Goal: Navigation & Orientation: Understand site structure

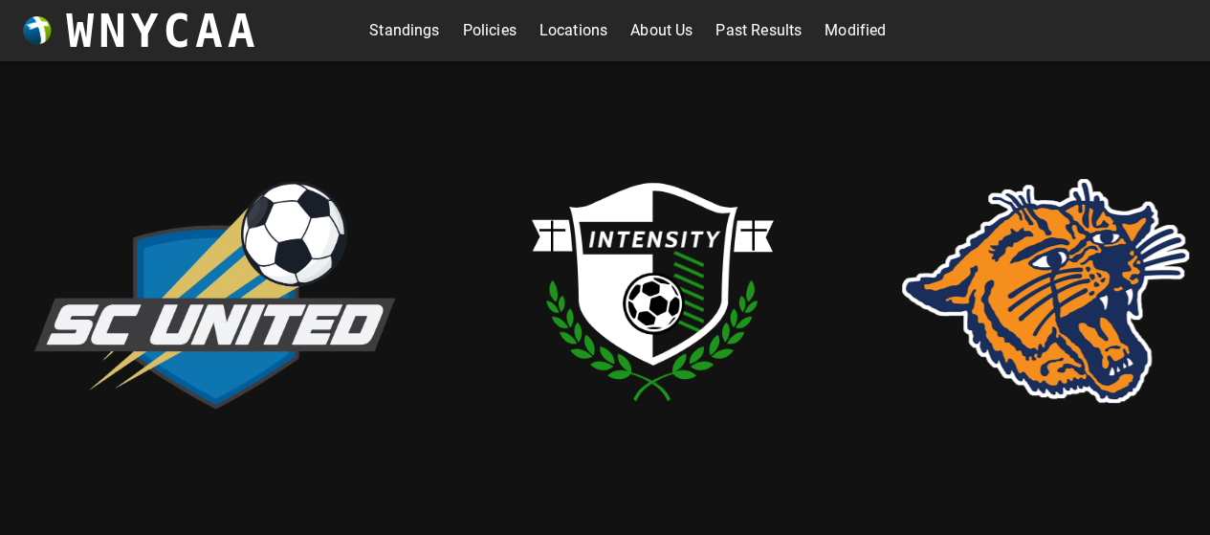
click at [401, 31] on link "Standings" at bounding box center [404, 30] width 70 height 31
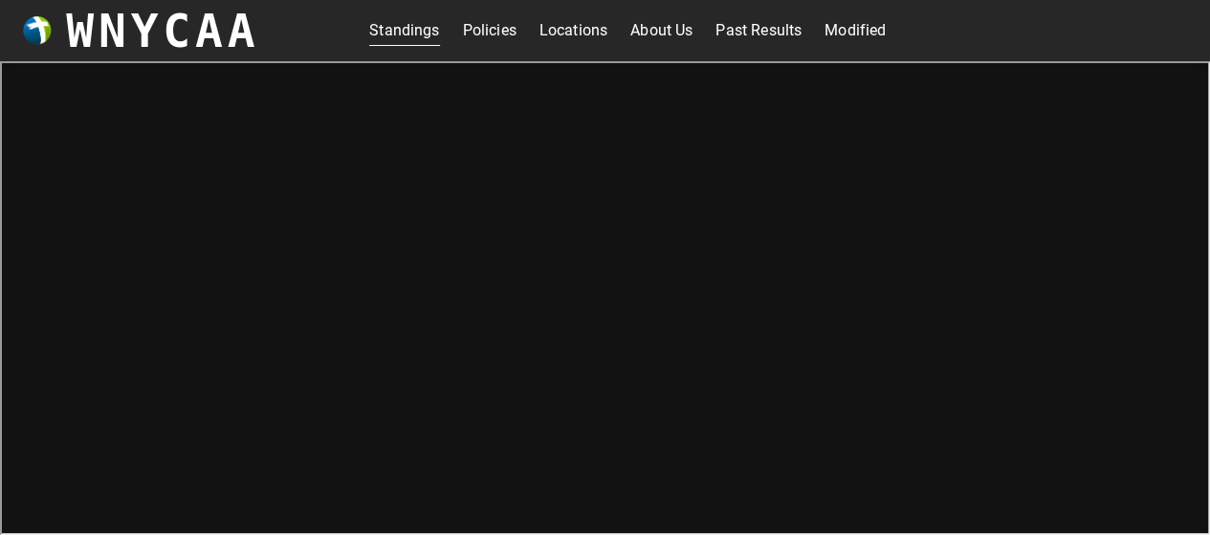
scroll to position [6, 0]
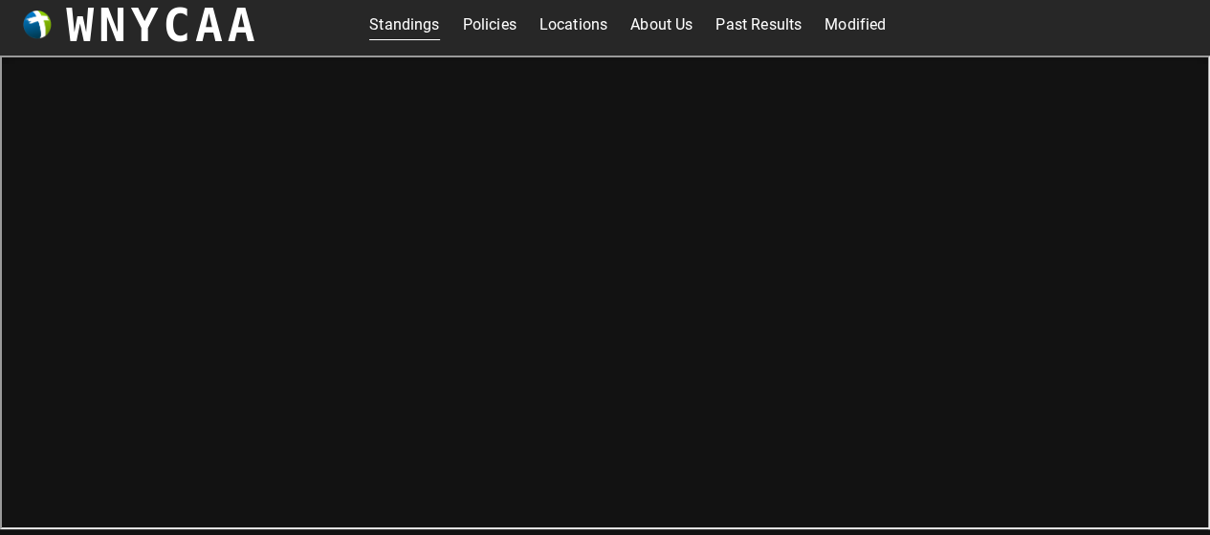
click at [750, 23] on link "Past Results" at bounding box center [758, 25] width 86 height 31
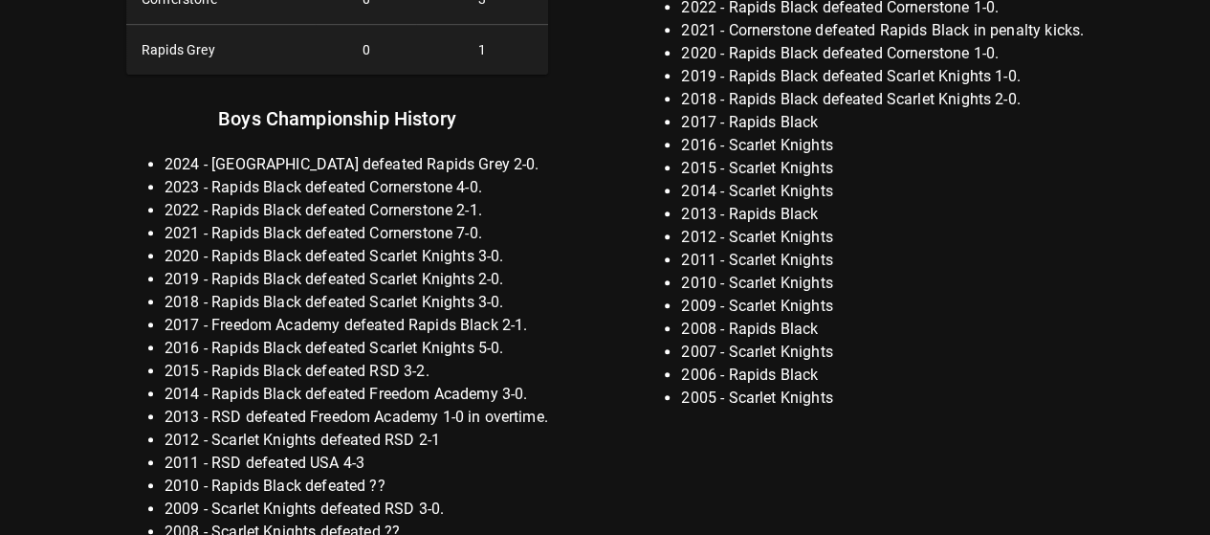
scroll to position [512, 0]
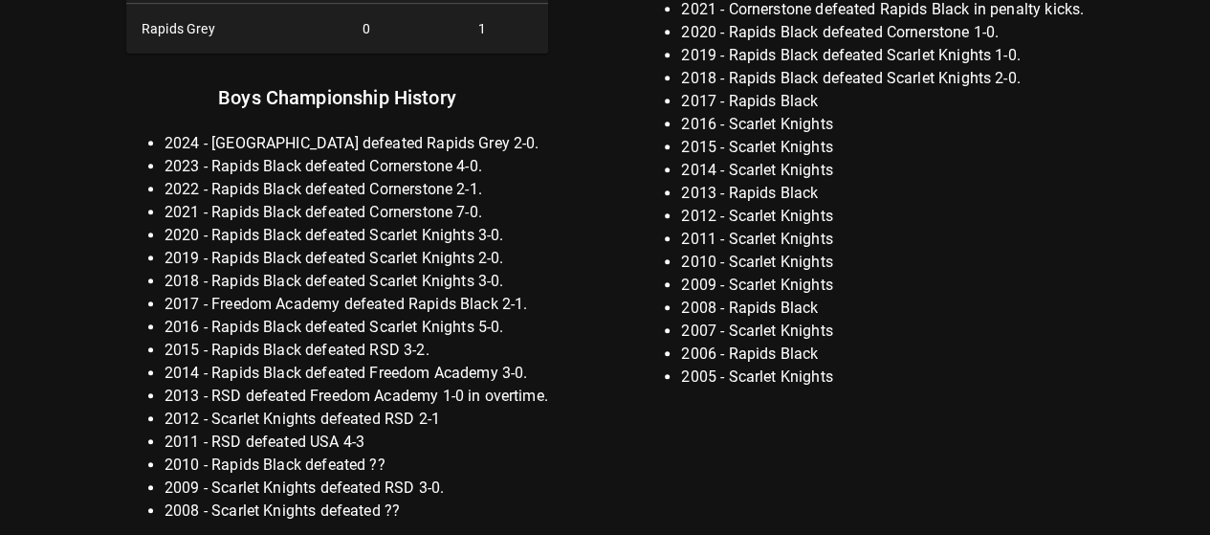
click at [554, 187] on div "Boys Championship Summary Team Victories Appearances Rapids Black 10 11 Scarlet…" at bounding box center [606, 53] width 1148 height 969
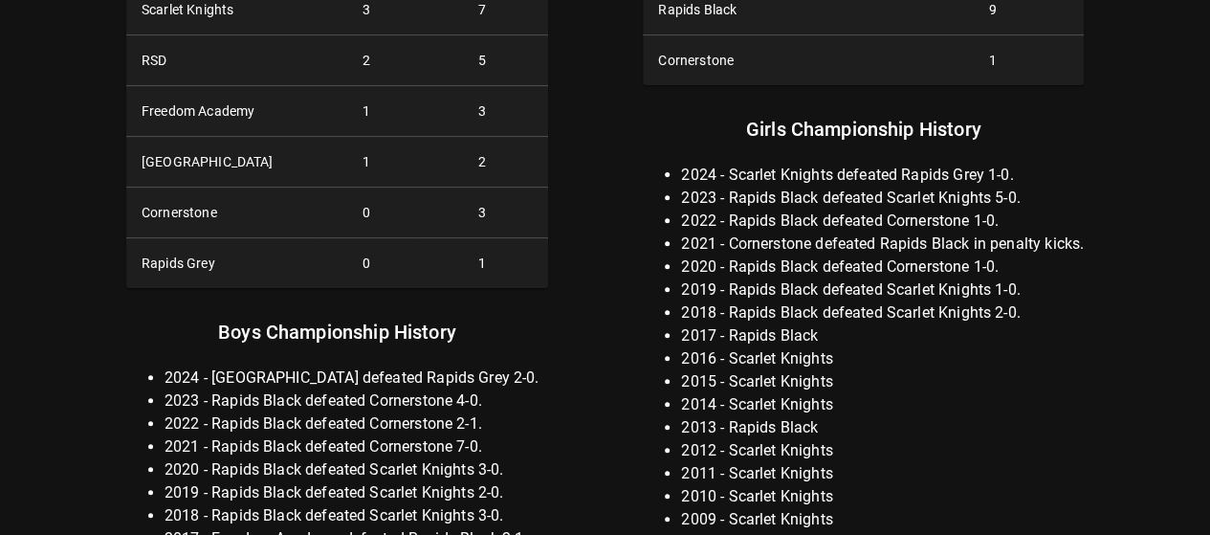
scroll to position [0, 0]
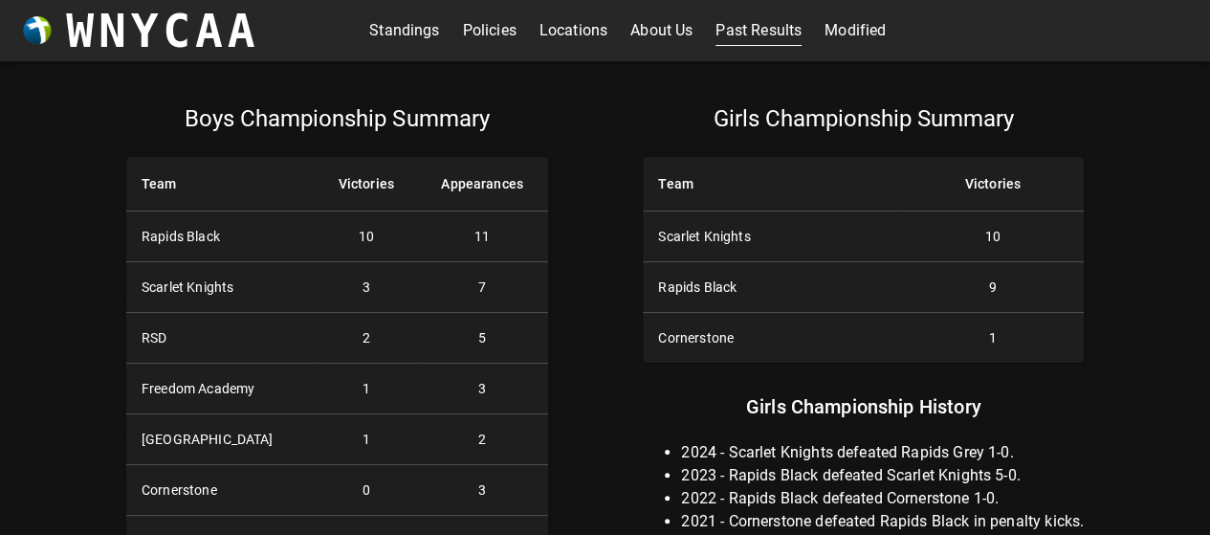
click at [408, 38] on link "Standings" at bounding box center [404, 30] width 70 height 31
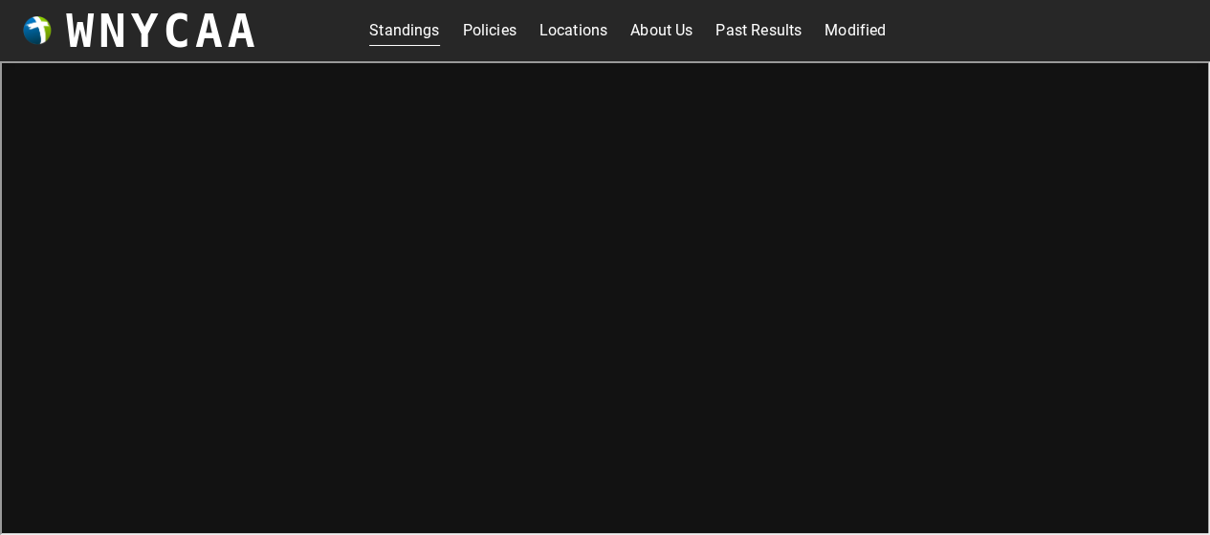
click at [478, 19] on link "Policies" at bounding box center [490, 30] width 54 height 31
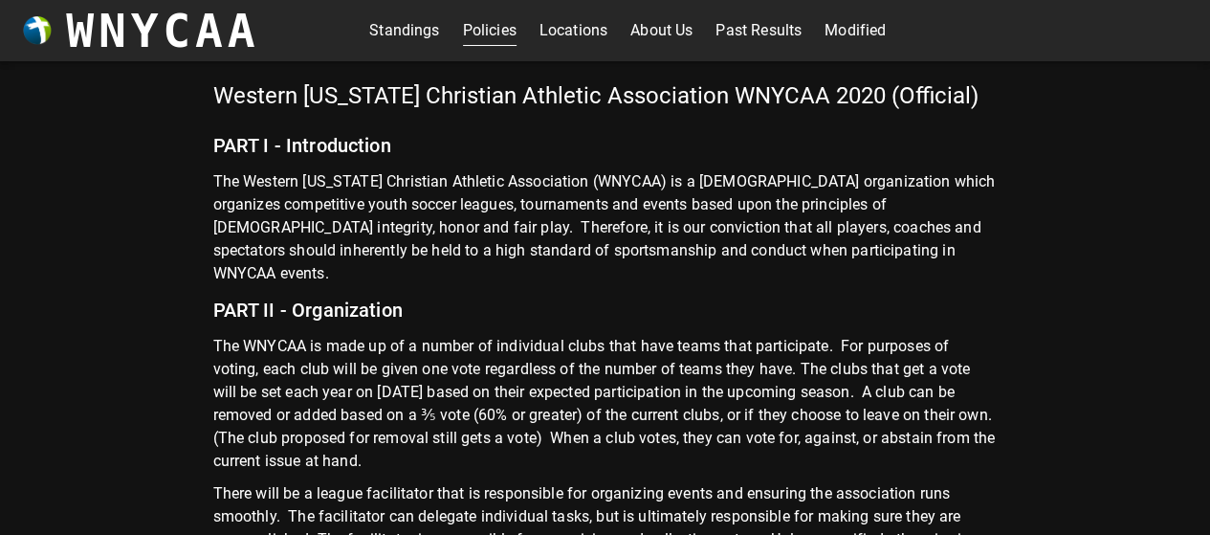
click at [388, 35] on link "Standings" at bounding box center [404, 30] width 70 height 31
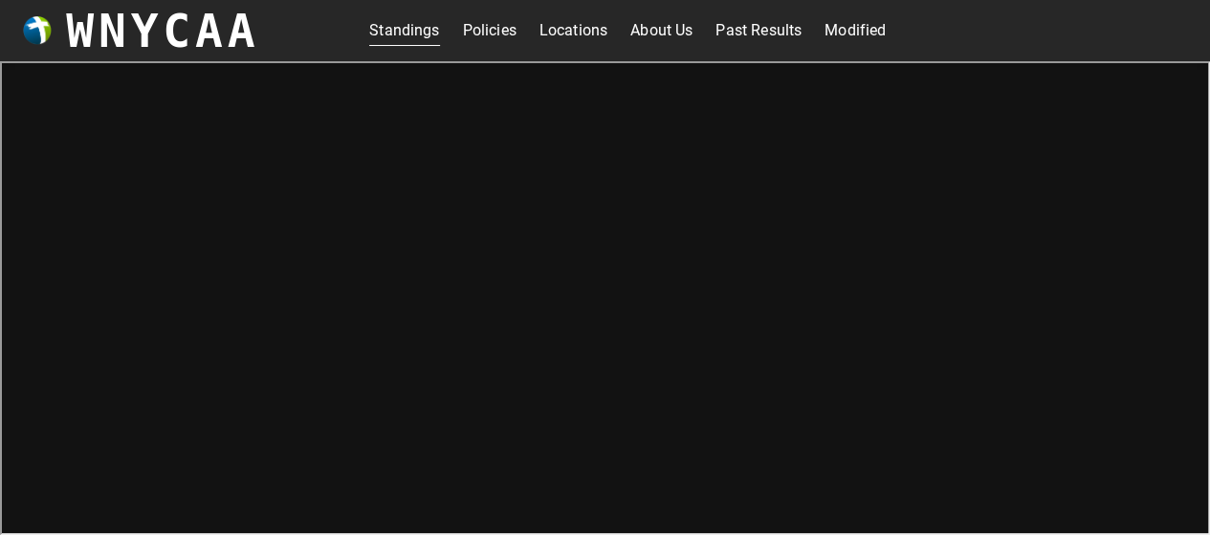
scroll to position [6, 0]
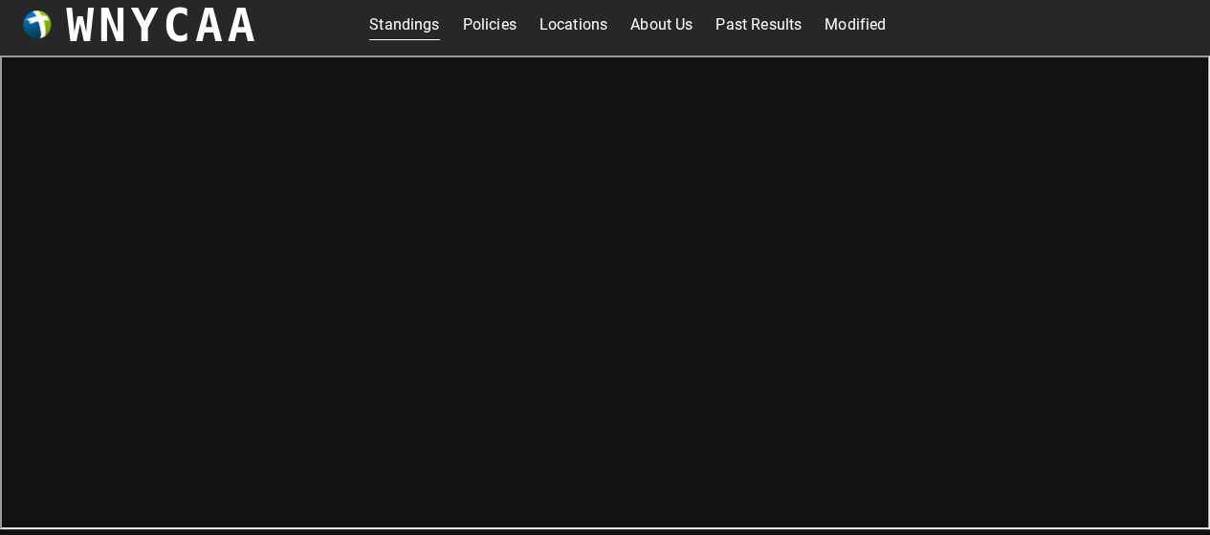
click at [737, 22] on link "Past Results" at bounding box center [758, 25] width 86 height 31
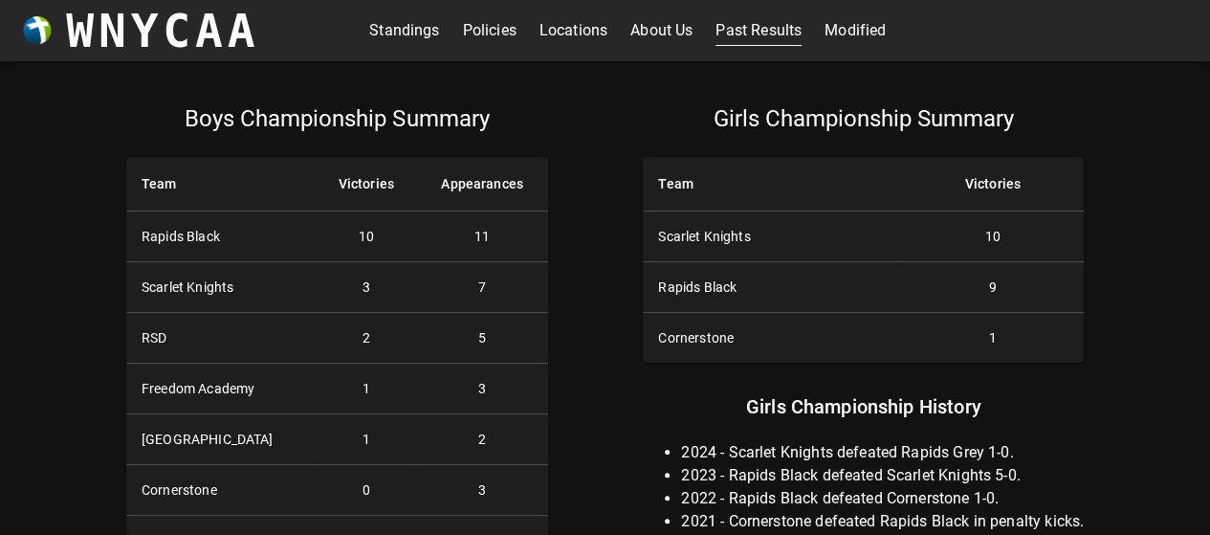
click at [837, 30] on link "Modified" at bounding box center [855, 30] width 61 height 31
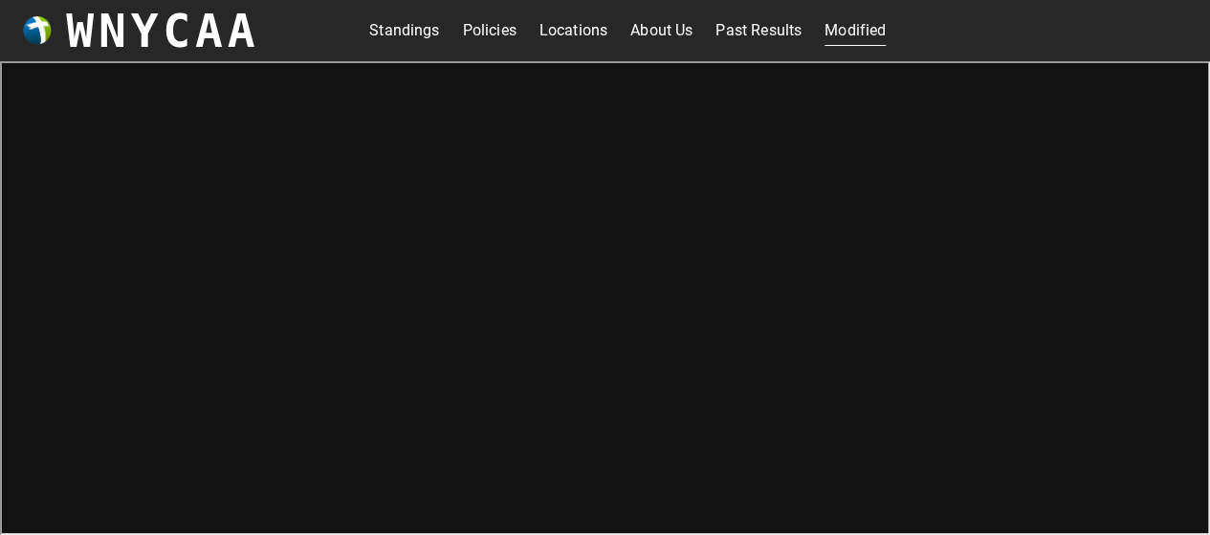
click at [403, 29] on link "Standings" at bounding box center [404, 30] width 70 height 31
click at [755, 27] on link "Past Results" at bounding box center [758, 30] width 86 height 31
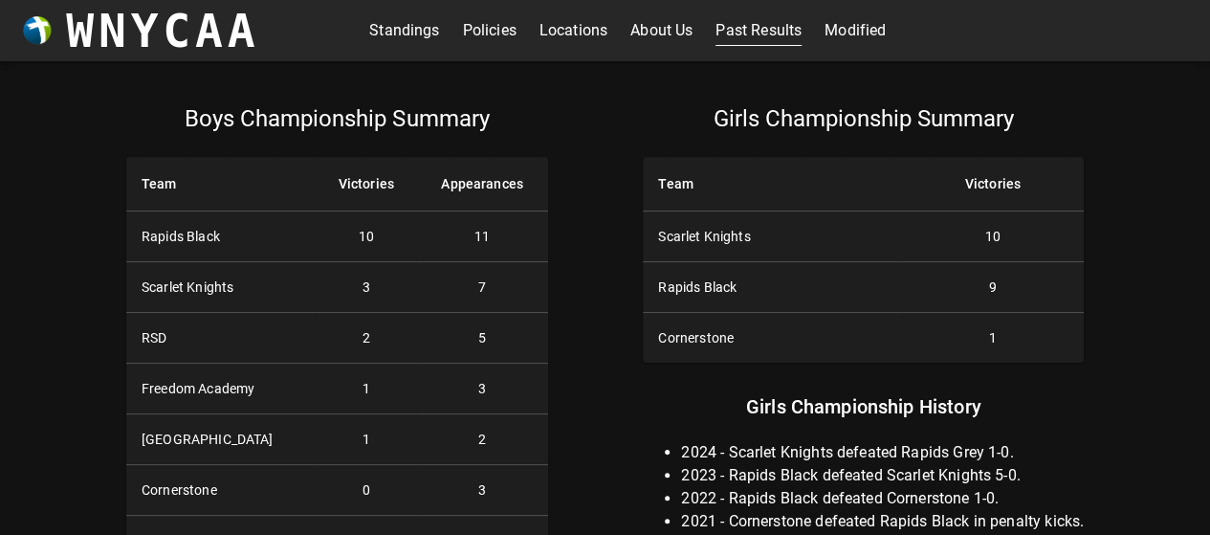
click at [145, 37] on h3 "WNYCAA" at bounding box center [162, 31] width 193 height 54
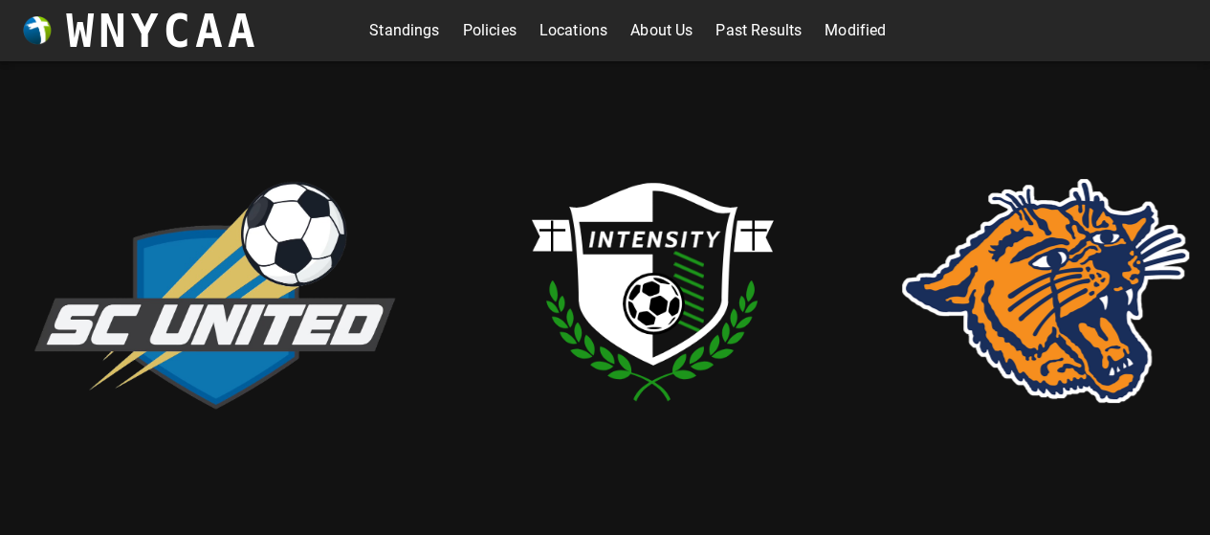
click at [634, 40] on link "About Us" at bounding box center [661, 30] width 62 height 31
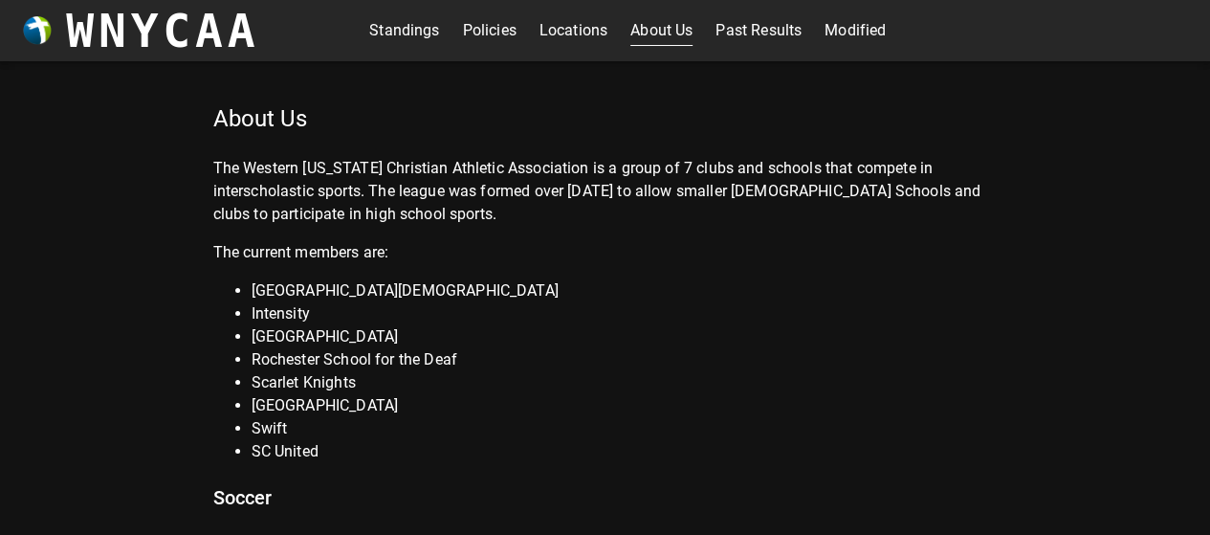
scroll to position [10, 0]
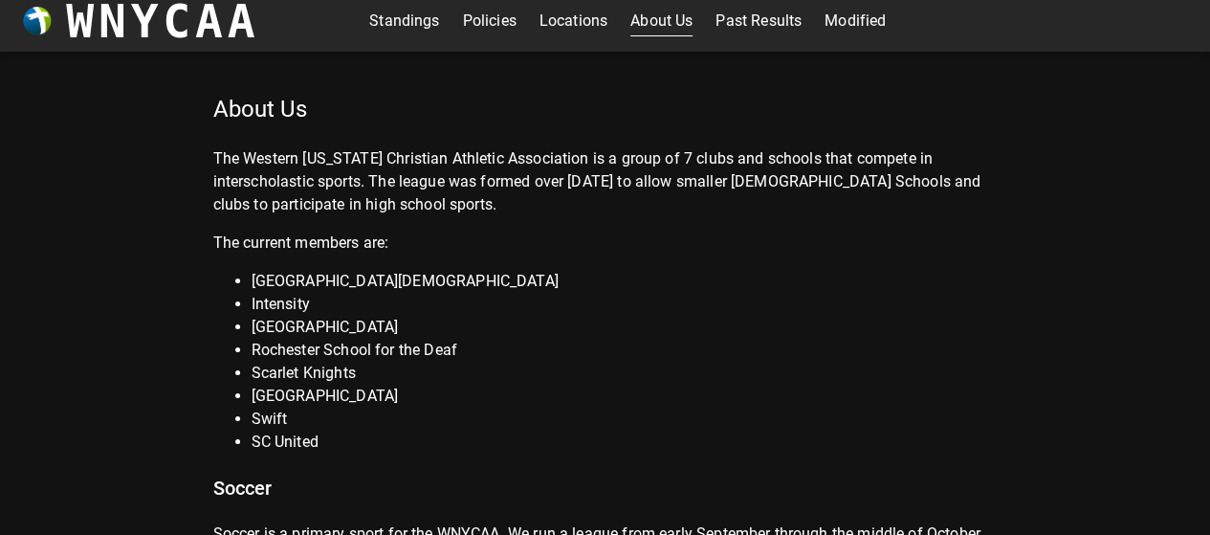
click at [574, 194] on p "The Western [US_STATE] Christian Athletic Association is a group of 7 clubs and…" at bounding box center [605, 181] width 784 height 69
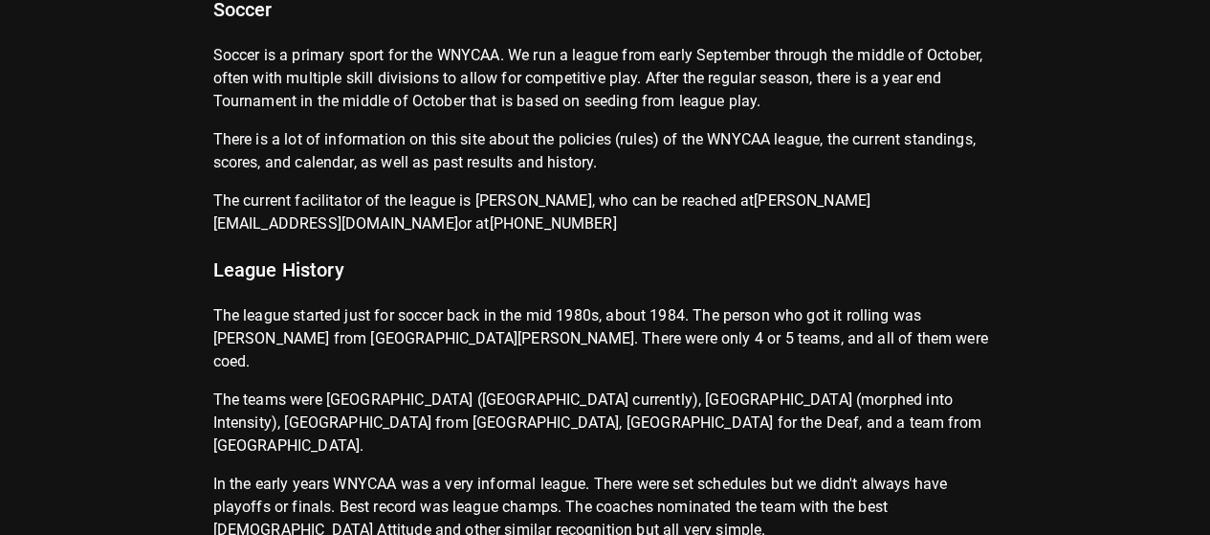
scroll to position [693, 0]
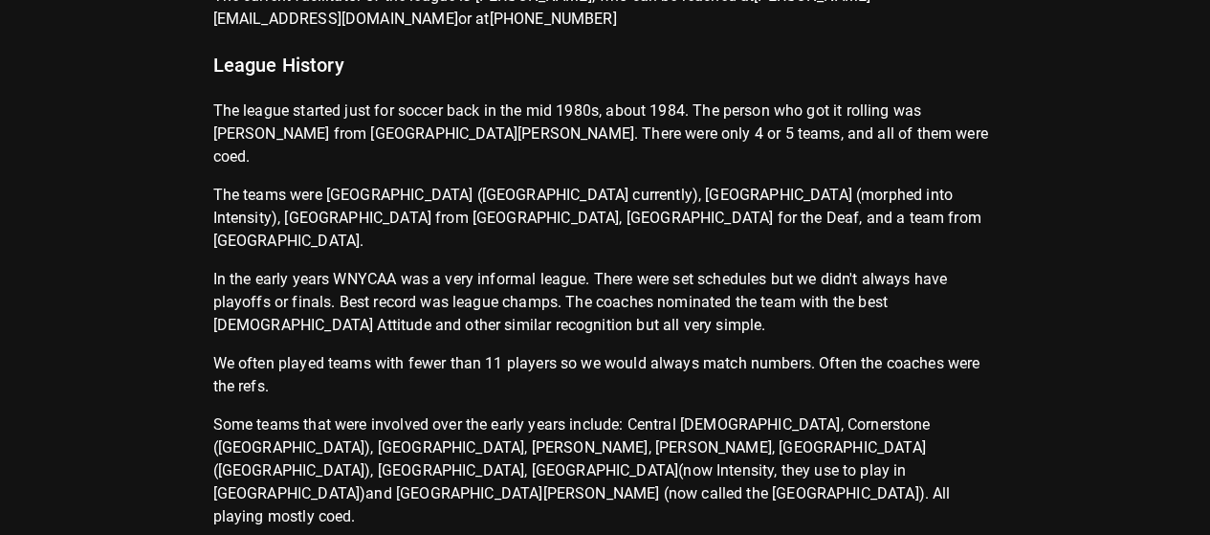
click at [444, 352] on p "We often played teams with fewer than 11 players so we would always match numbe…" at bounding box center [605, 375] width 784 height 46
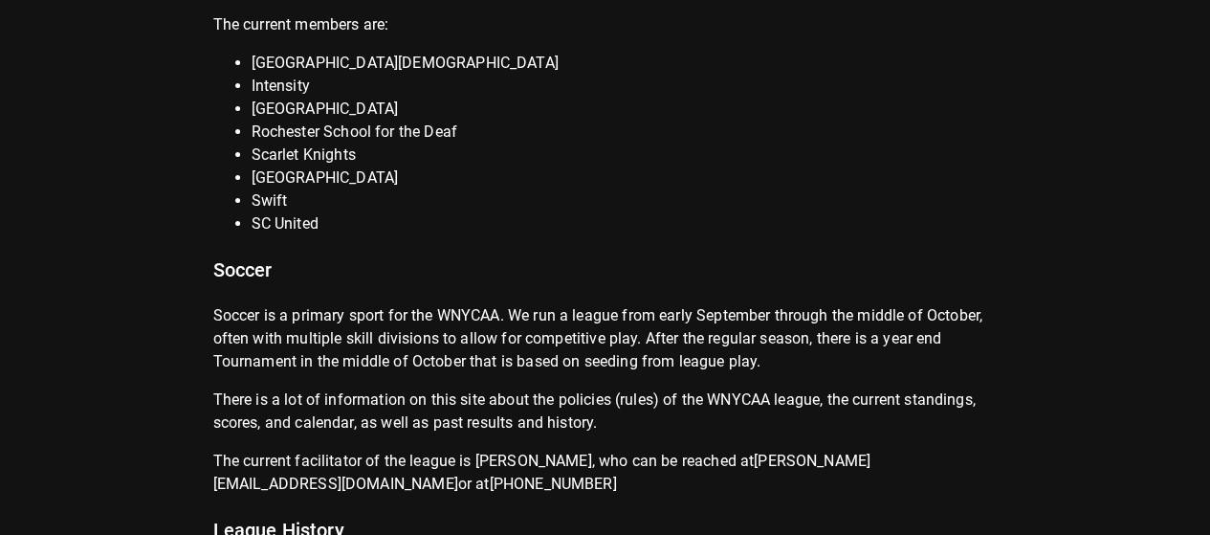
scroll to position [0, 0]
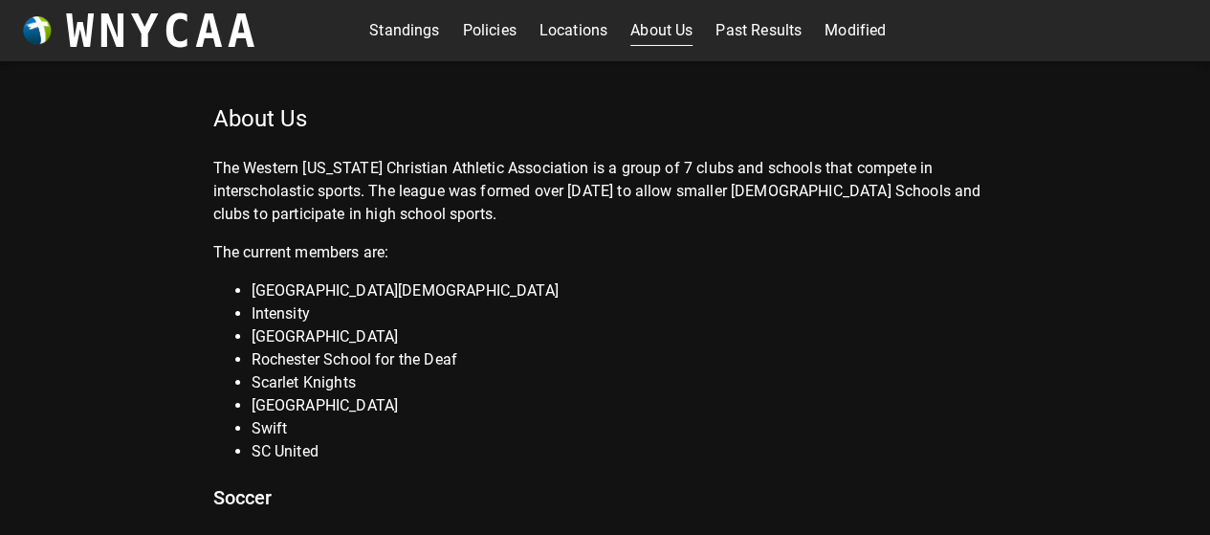
click at [398, 37] on link "Standings" at bounding box center [404, 30] width 70 height 31
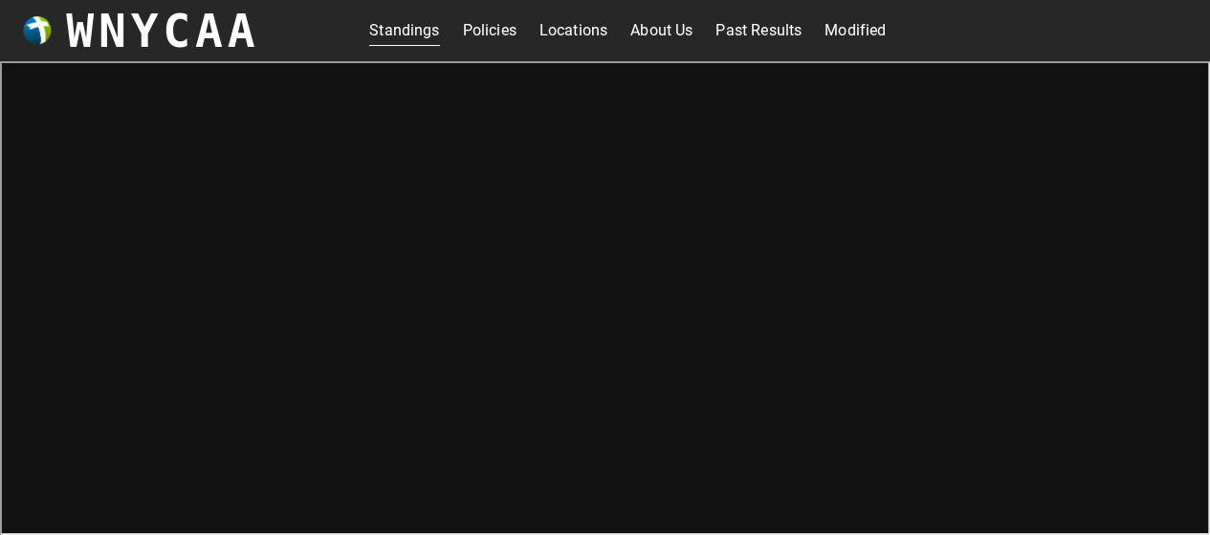
click at [492, 40] on link "Policies" at bounding box center [490, 30] width 54 height 31
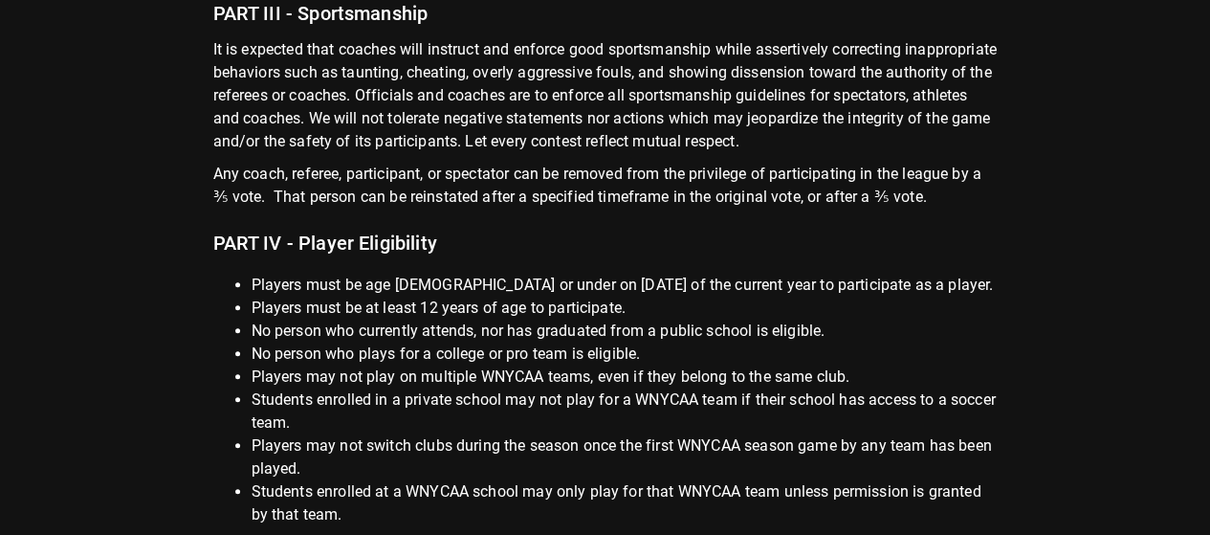
scroll to position [673, 0]
